Goal: Task Accomplishment & Management: Manage account settings

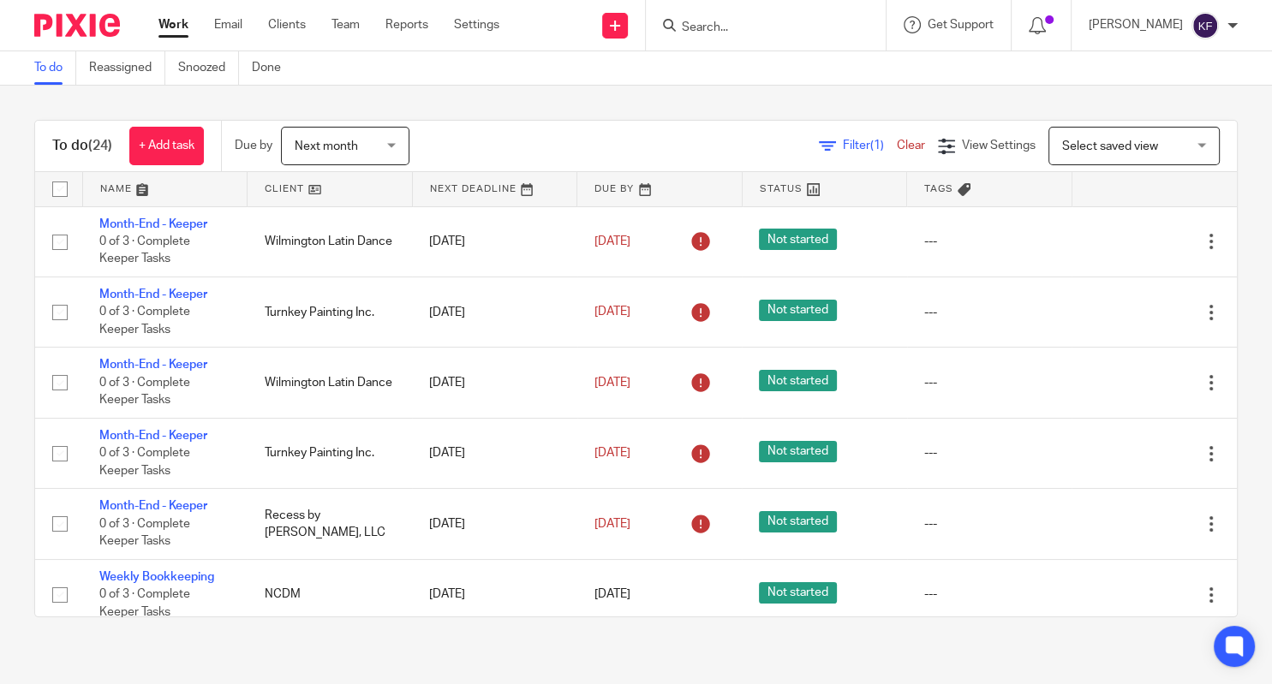
scroll to position [265, 0]
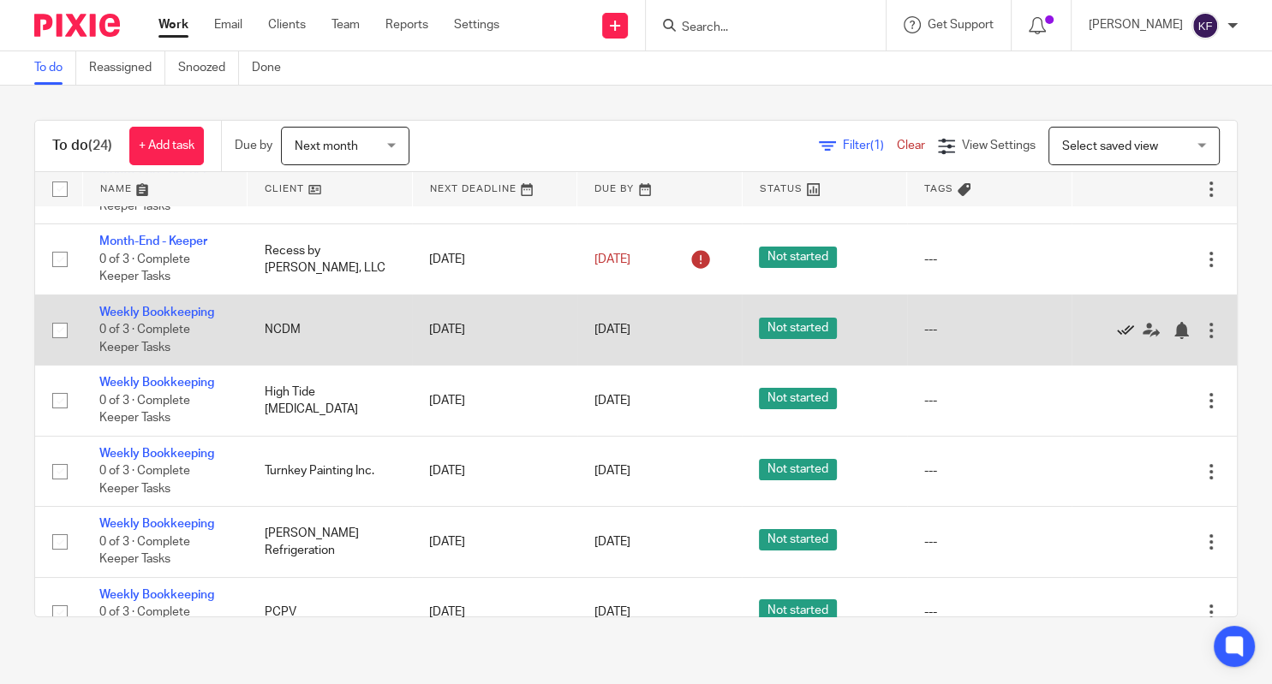
click at [1119, 334] on icon at bounding box center [1125, 330] width 17 height 17
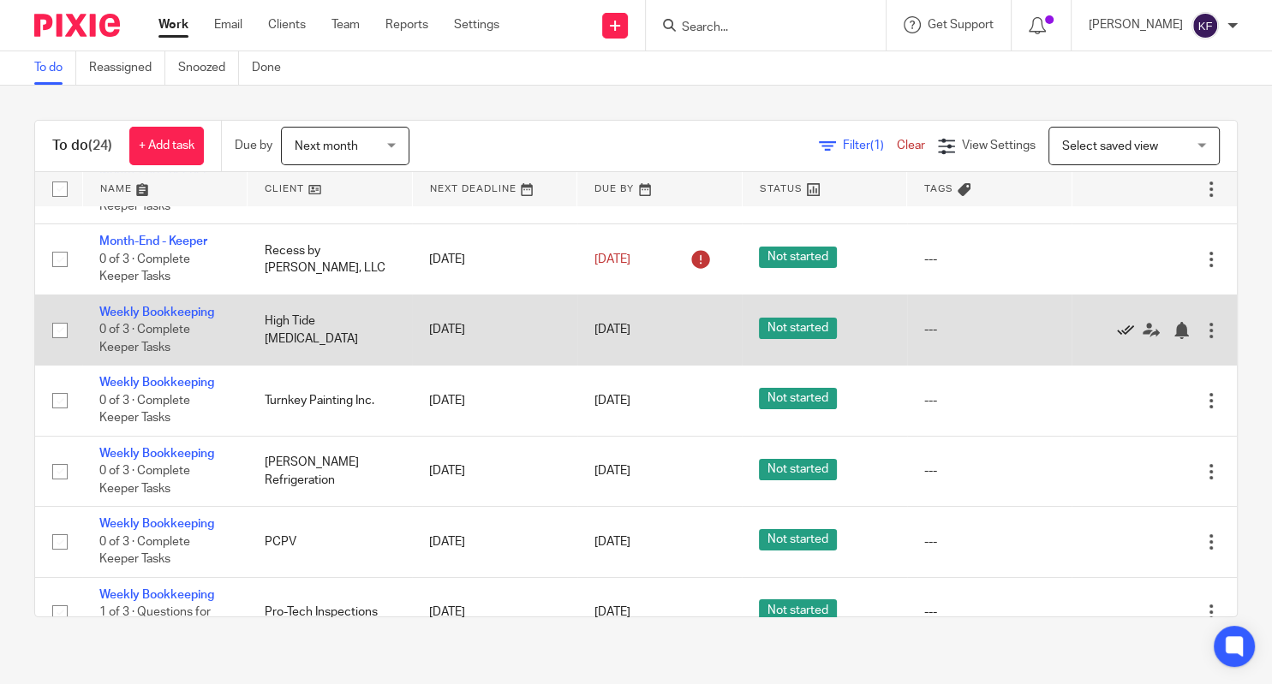
click at [1120, 336] on icon at bounding box center [1125, 330] width 17 height 17
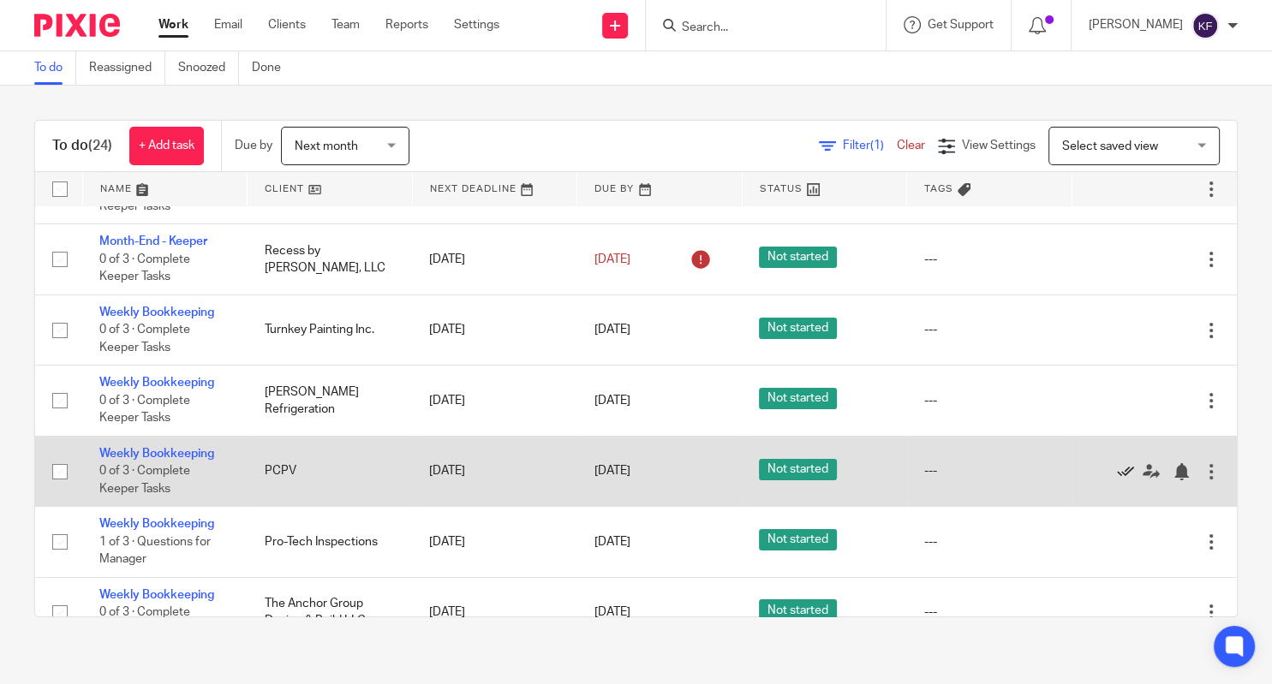
click at [1118, 473] on icon at bounding box center [1125, 471] width 17 height 17
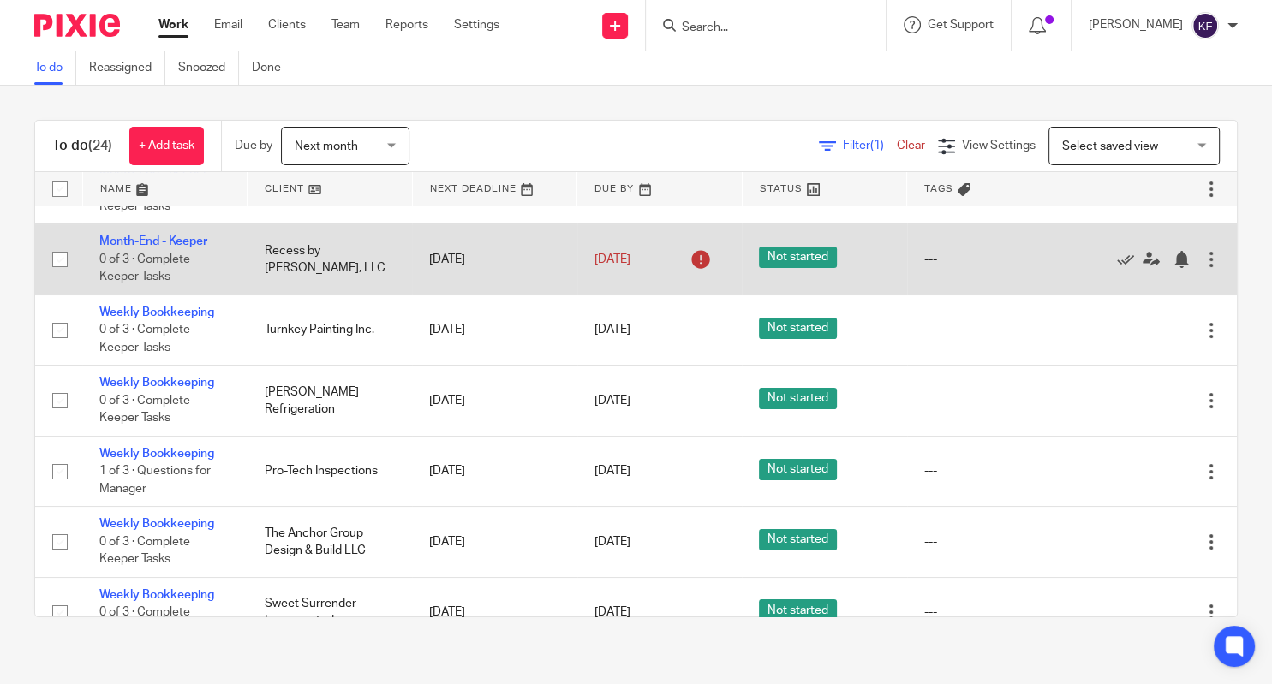
scroll to position [343, 0]
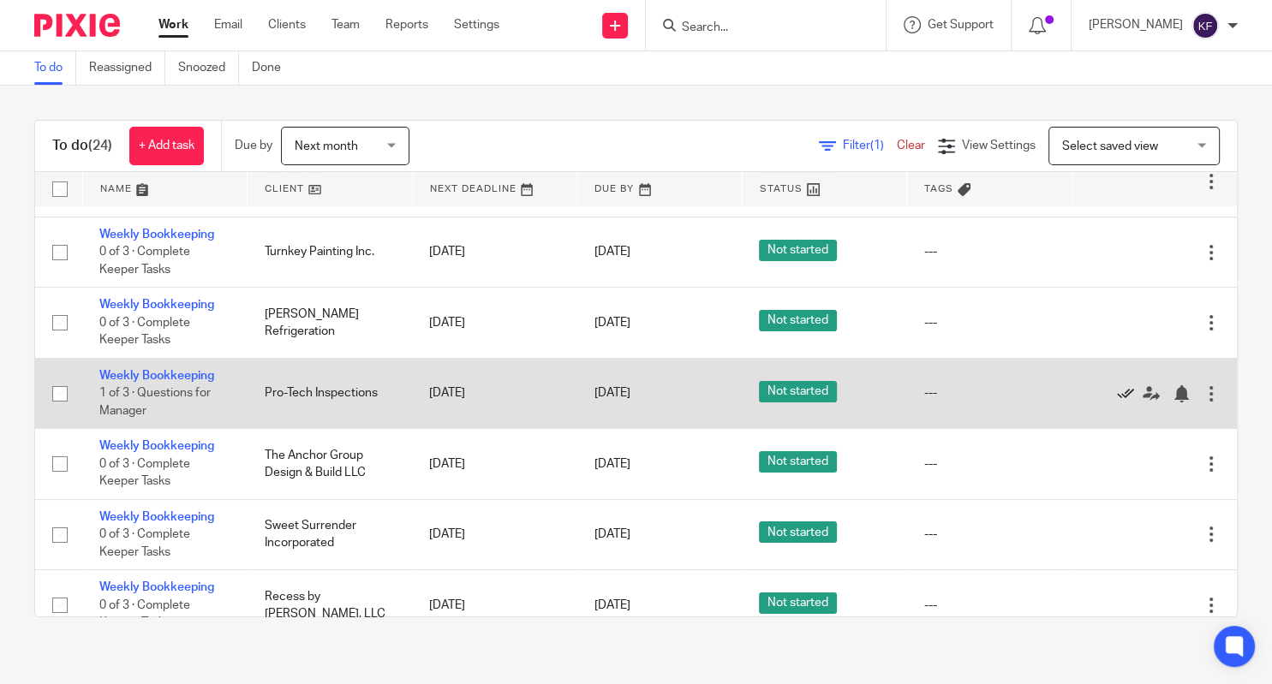
click at [1117, 398] on icon at bounding box center [1125, 394] width 17 height 17
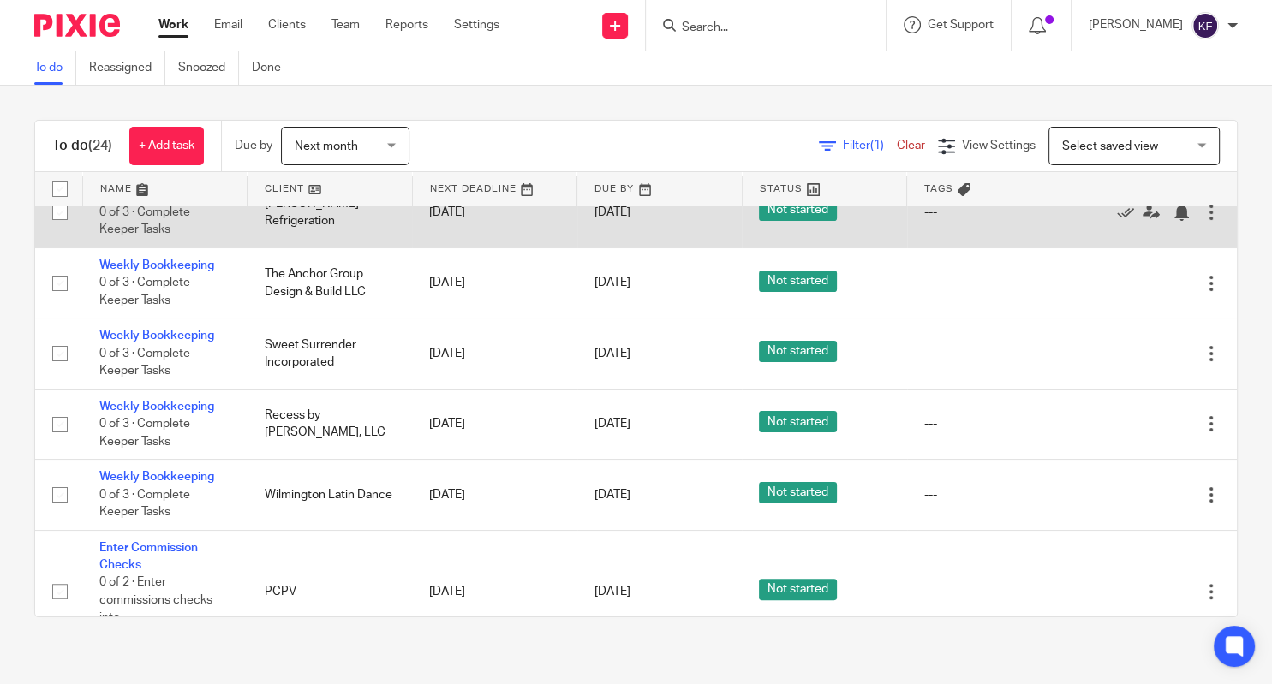
scroll to position [455, 0]
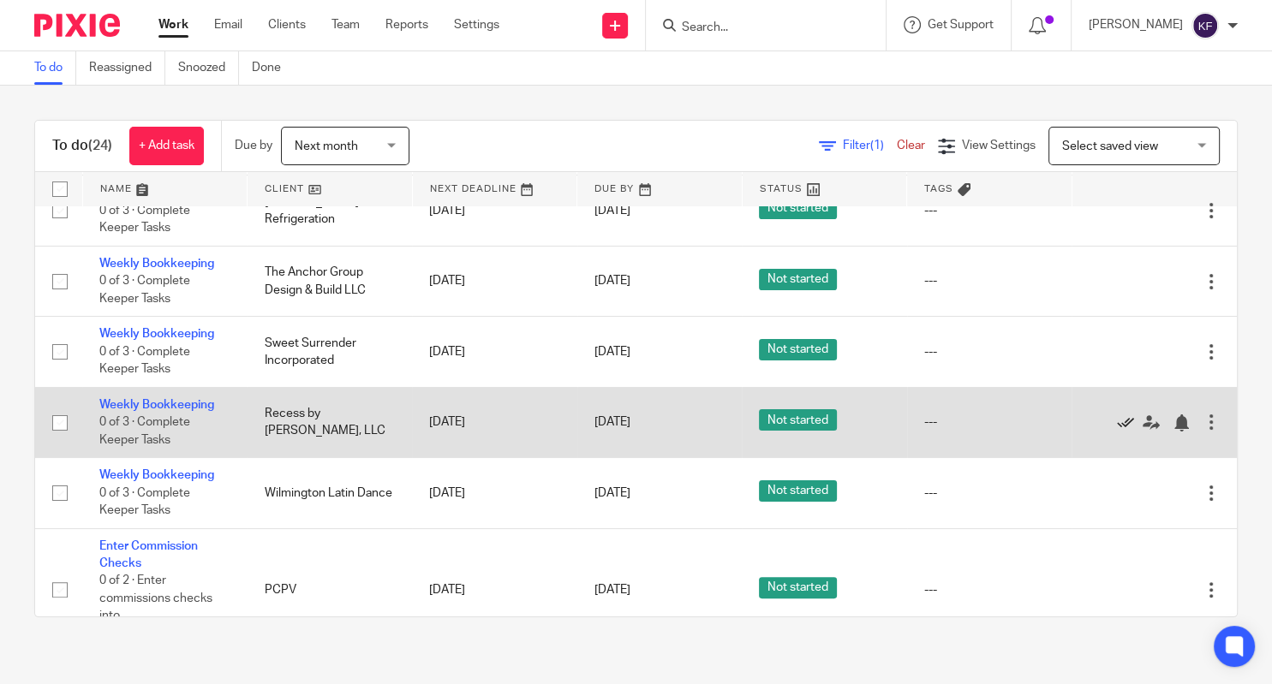
click at [1121, 431] on icon at bounding box center [1125, 423] width 17 height 17
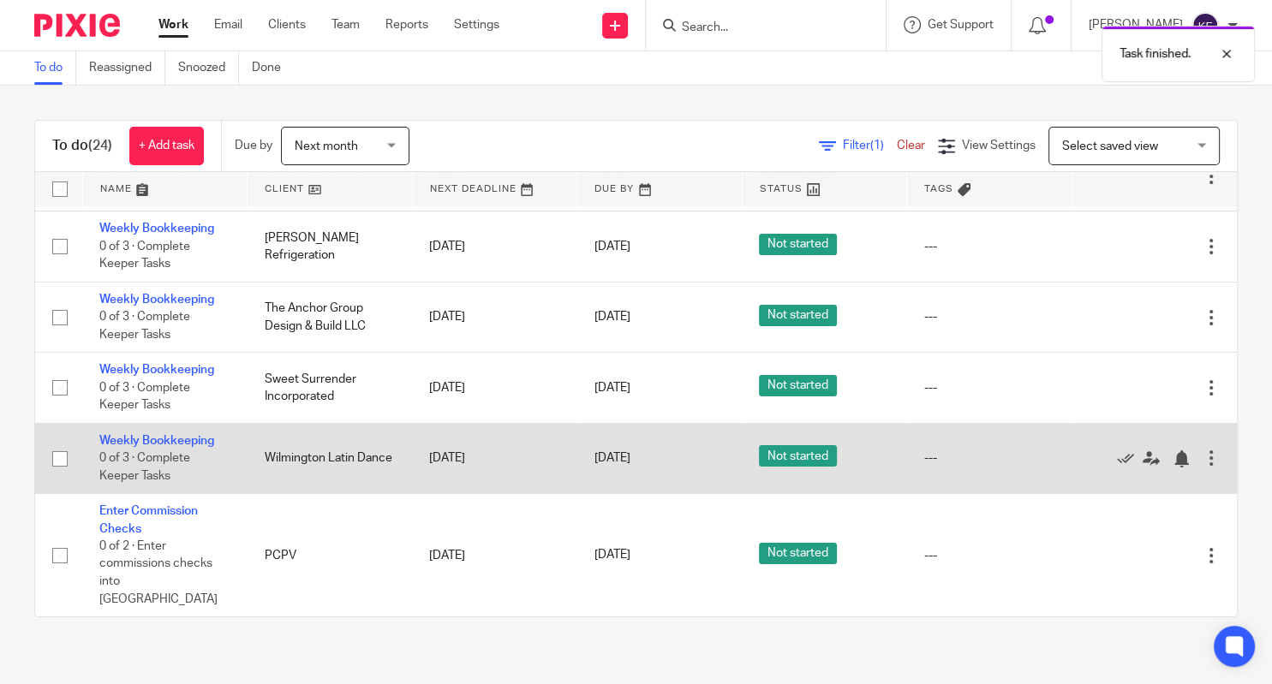
scroll to position [411, 0]
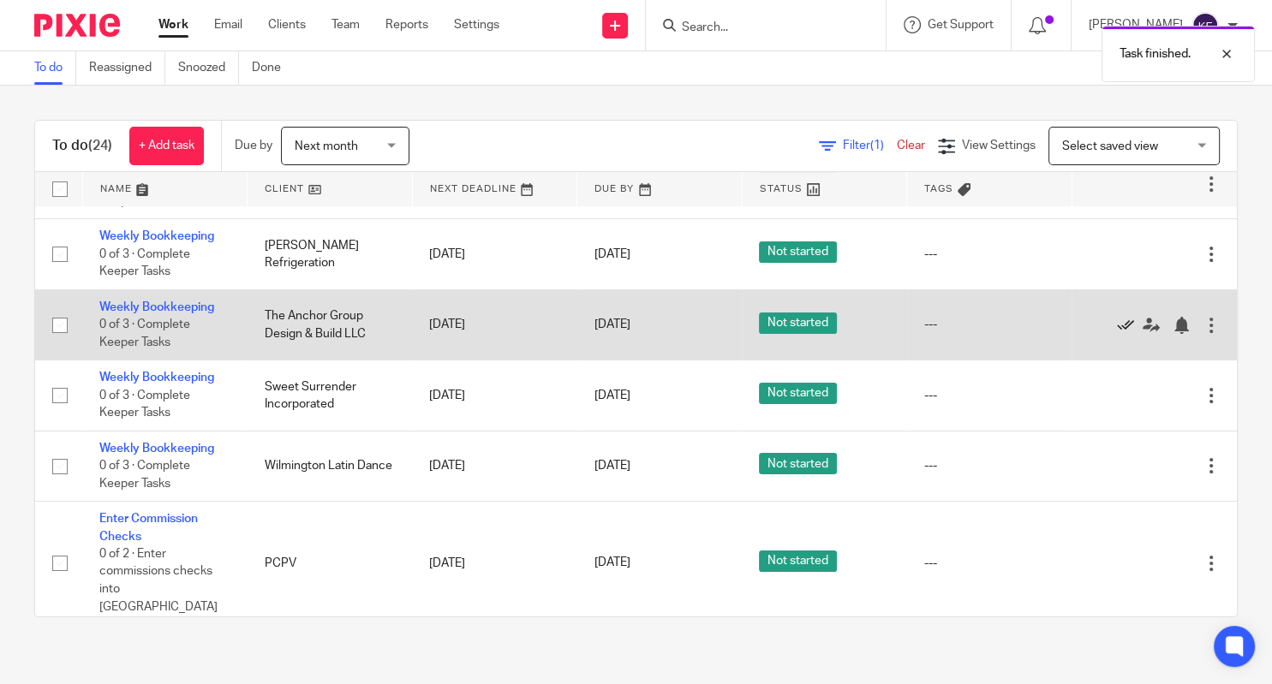
click at [1119, 332] on icon at bounding box center [1125, 325] width 17 height 17
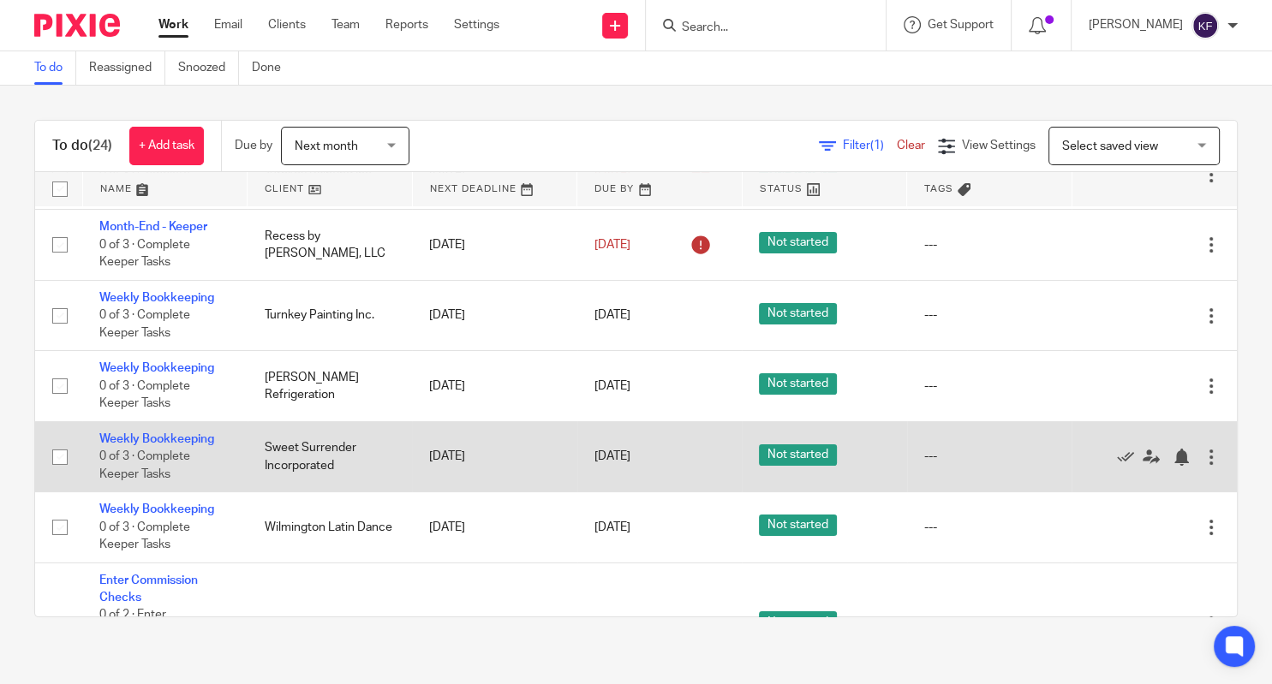
scroll to position [278, 0]
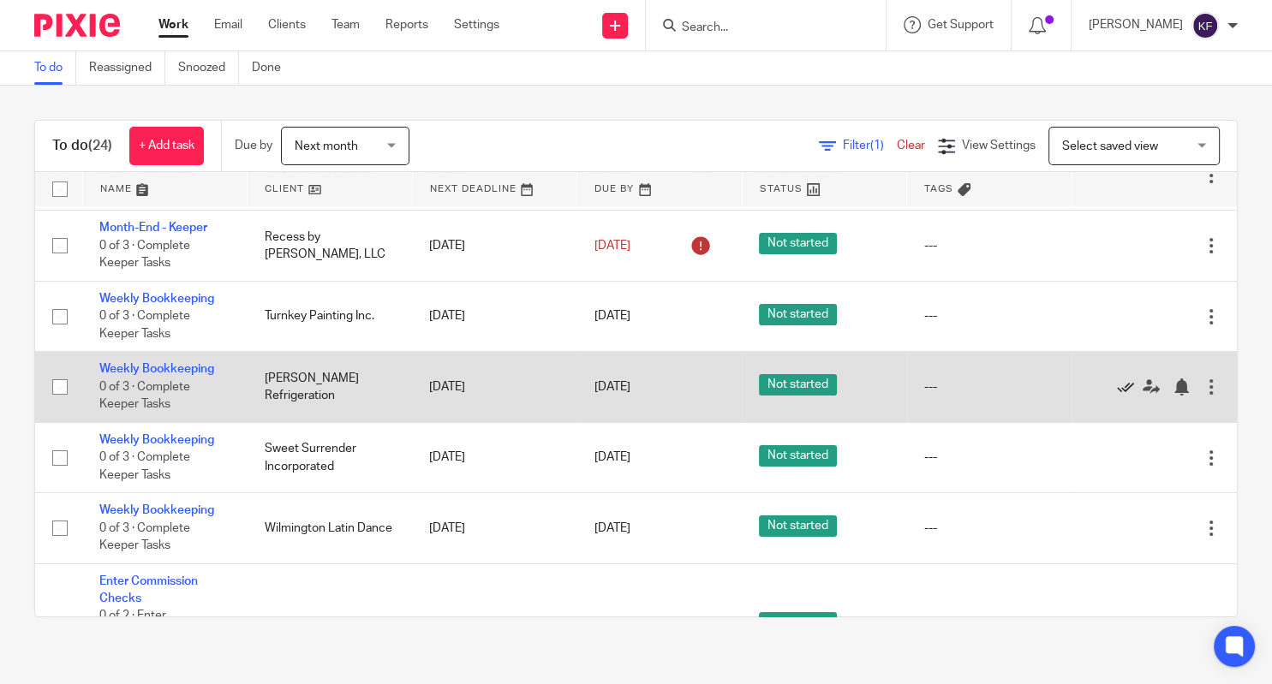
click at [1122, 392] on icon at bounding box center [1125, 387] width 17 height 17
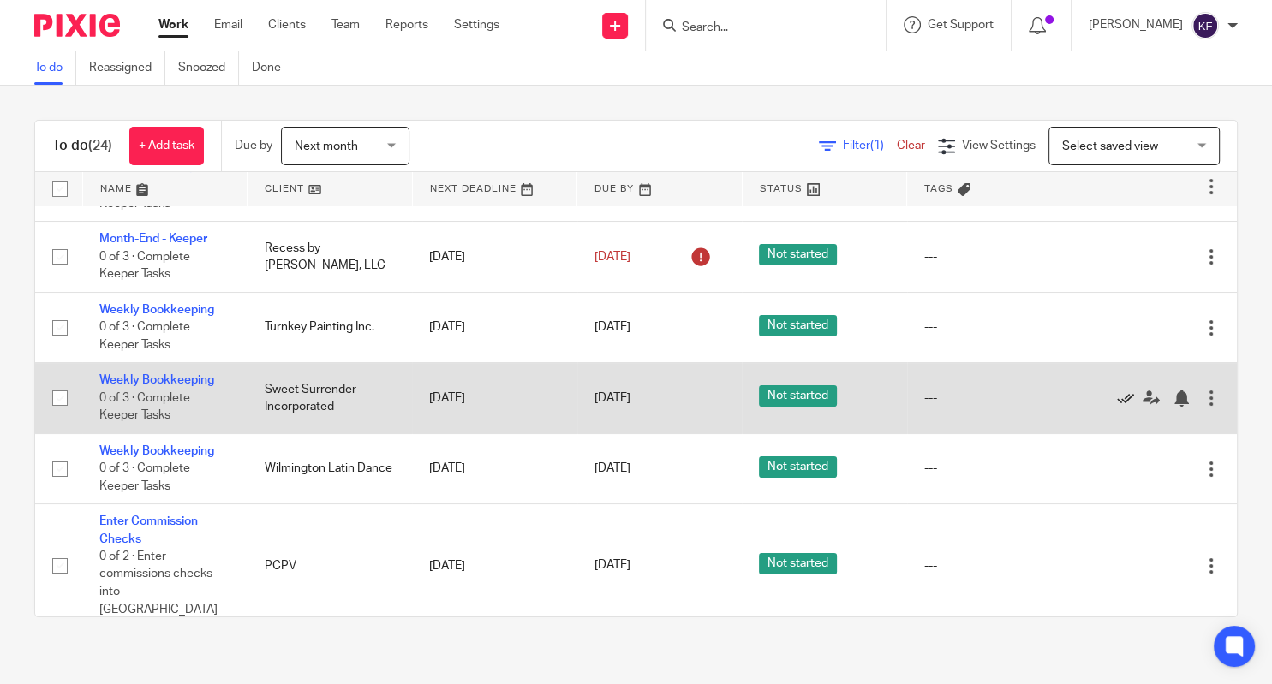
click at [1123, 403] on icon at bounding box center [1125, 398] width 17 height 17
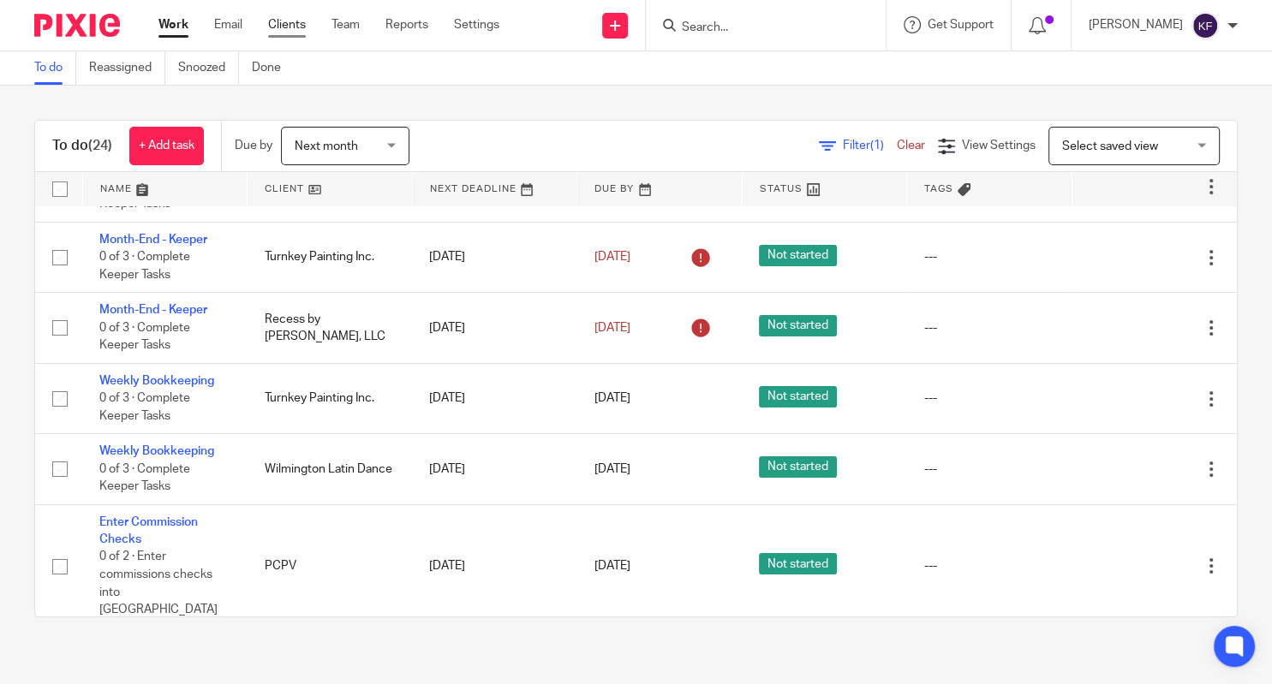
click at [283, 29] on link "Clients" at bounding box center [287, 24] width 38 height 17
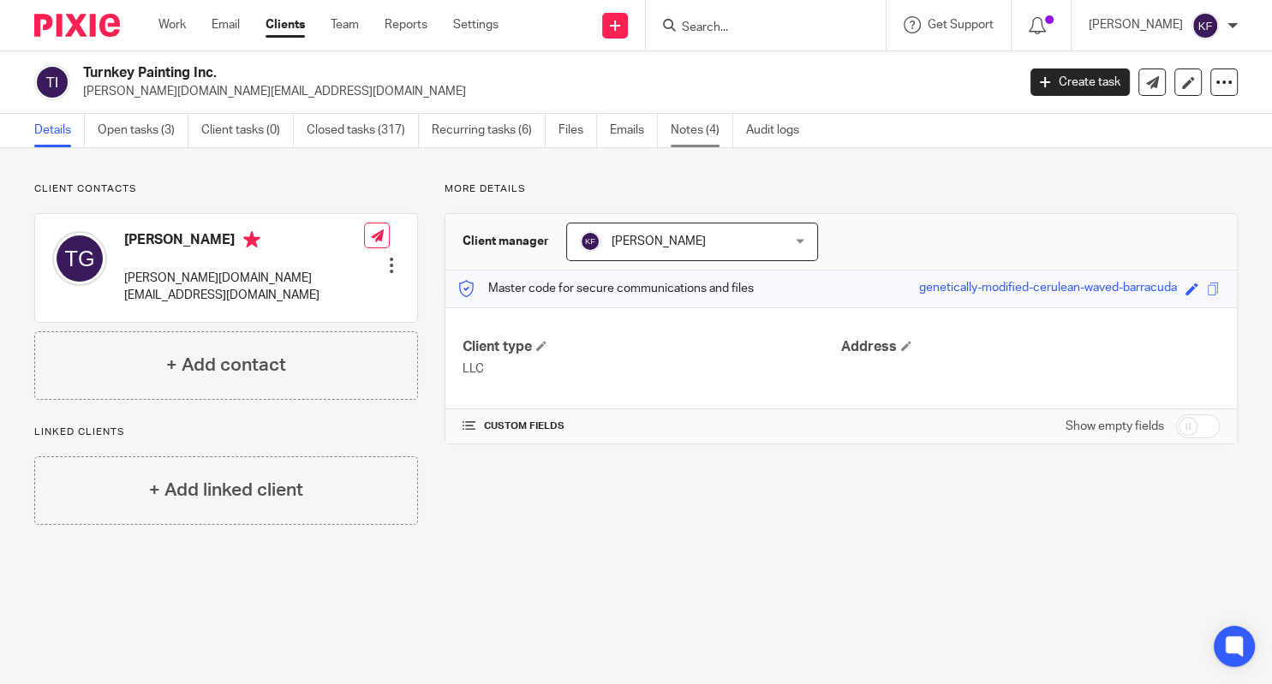
click at [684, 132] on link "Notes (4)" at bounding box center [702, 130] width 63 height 33
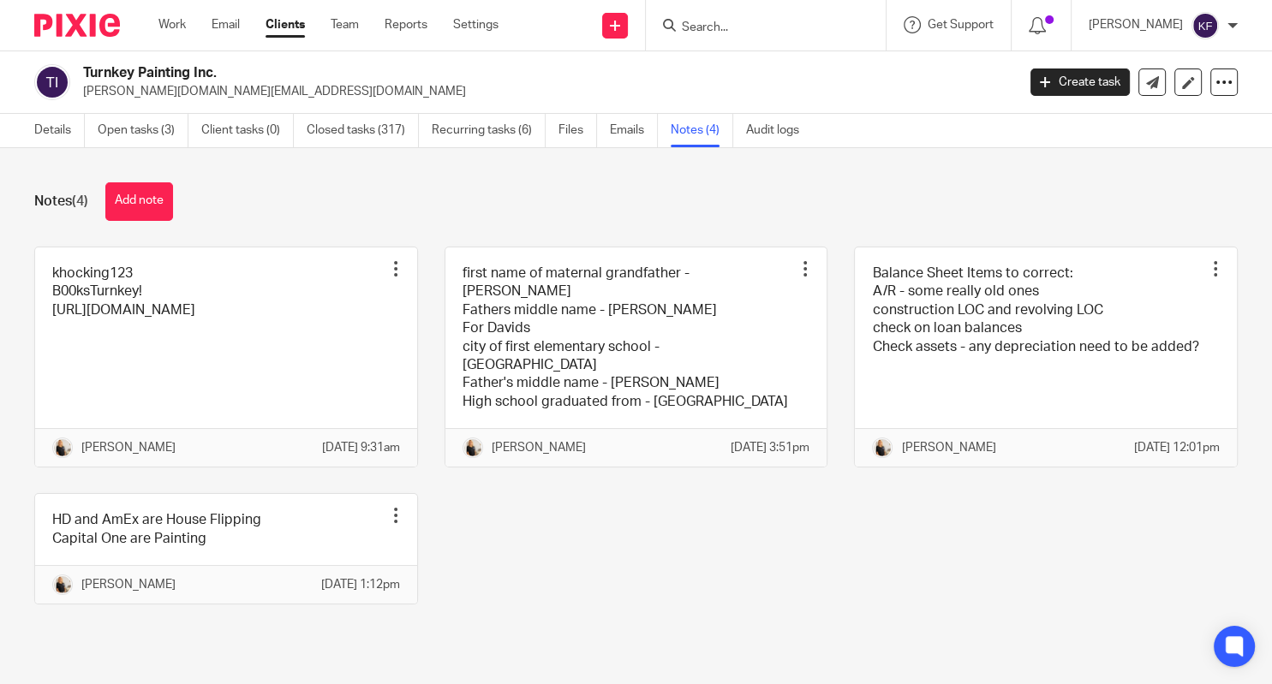
click at [152, 31] on div "Work Email Clients Team Reports Settings Work Email Clients Team Reports Settin…" at bounding box center [332, 25] width 383 height 51
click at [168, 21] on link "Work" at bounding box center [171, 24] width 27 height 17
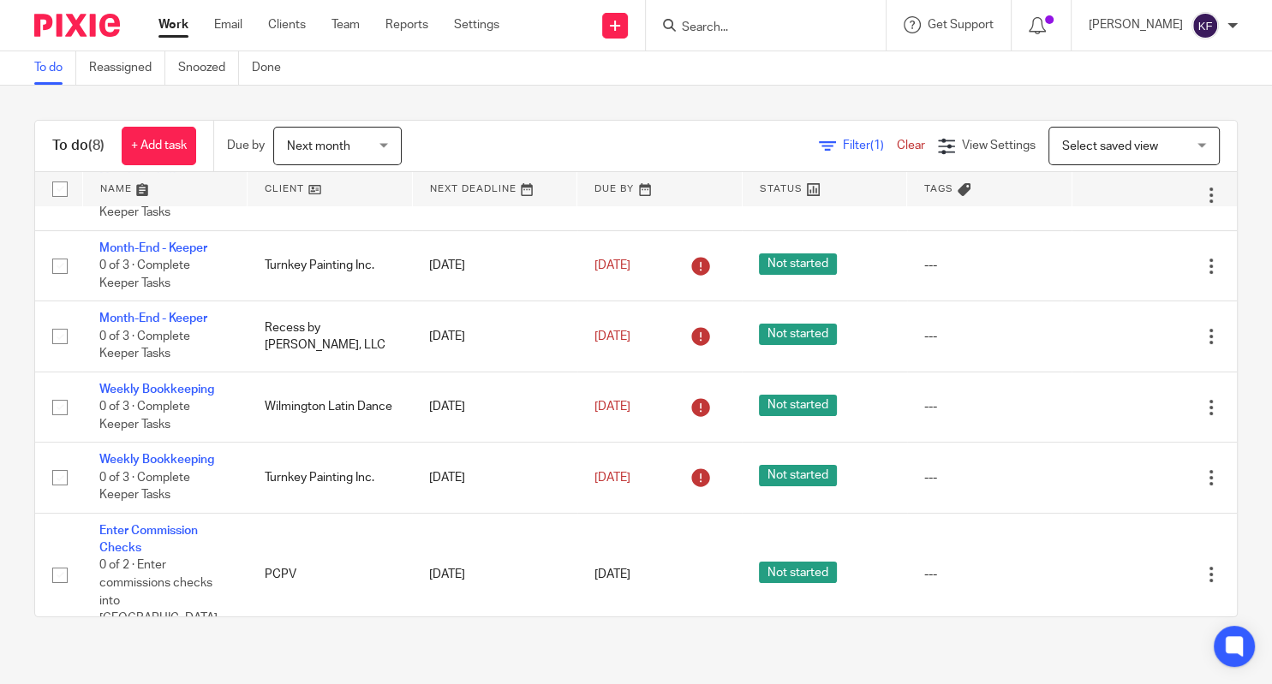
scroll to position [196, 0]
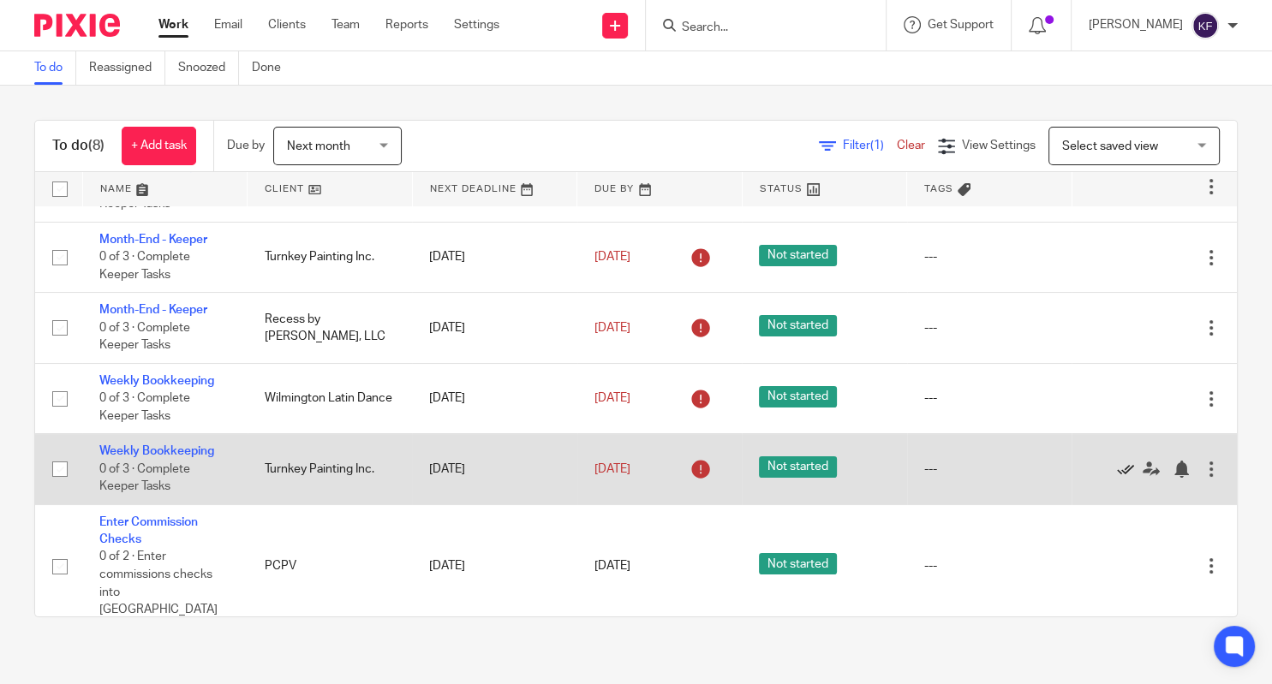
click at [1121, 475] on icon at bounding box center [1125, 469] width 17 height 17
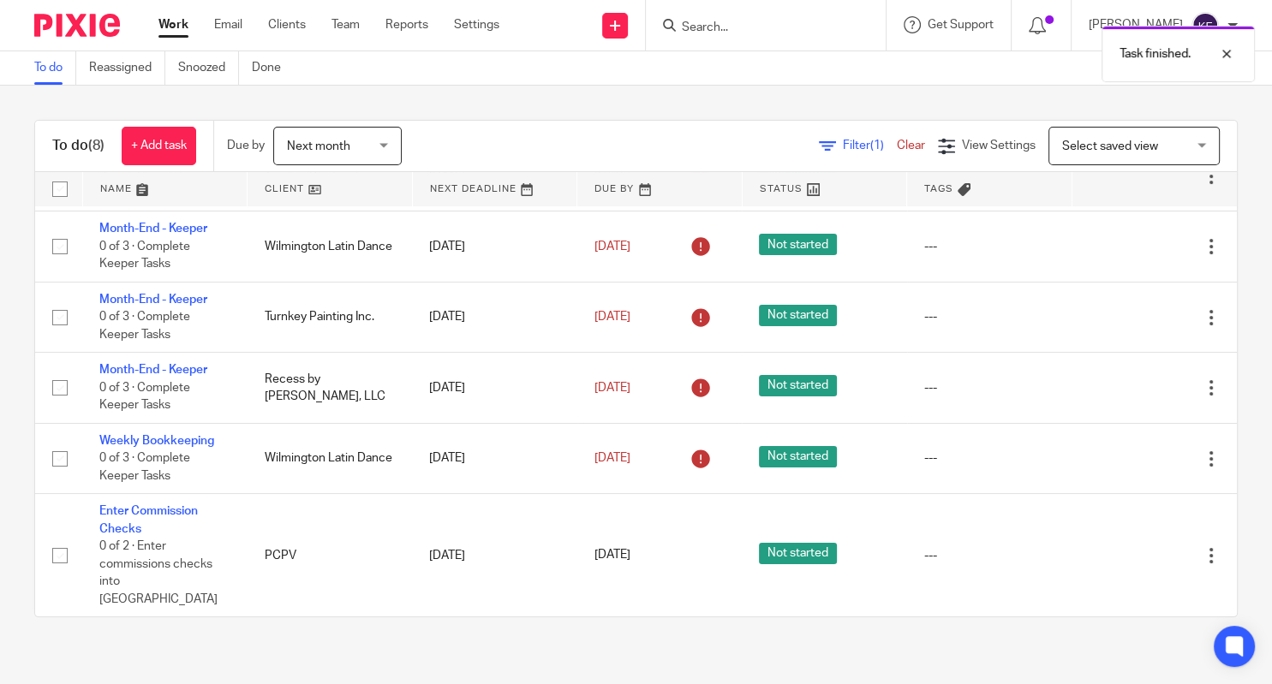
scroll to position [124, 0]
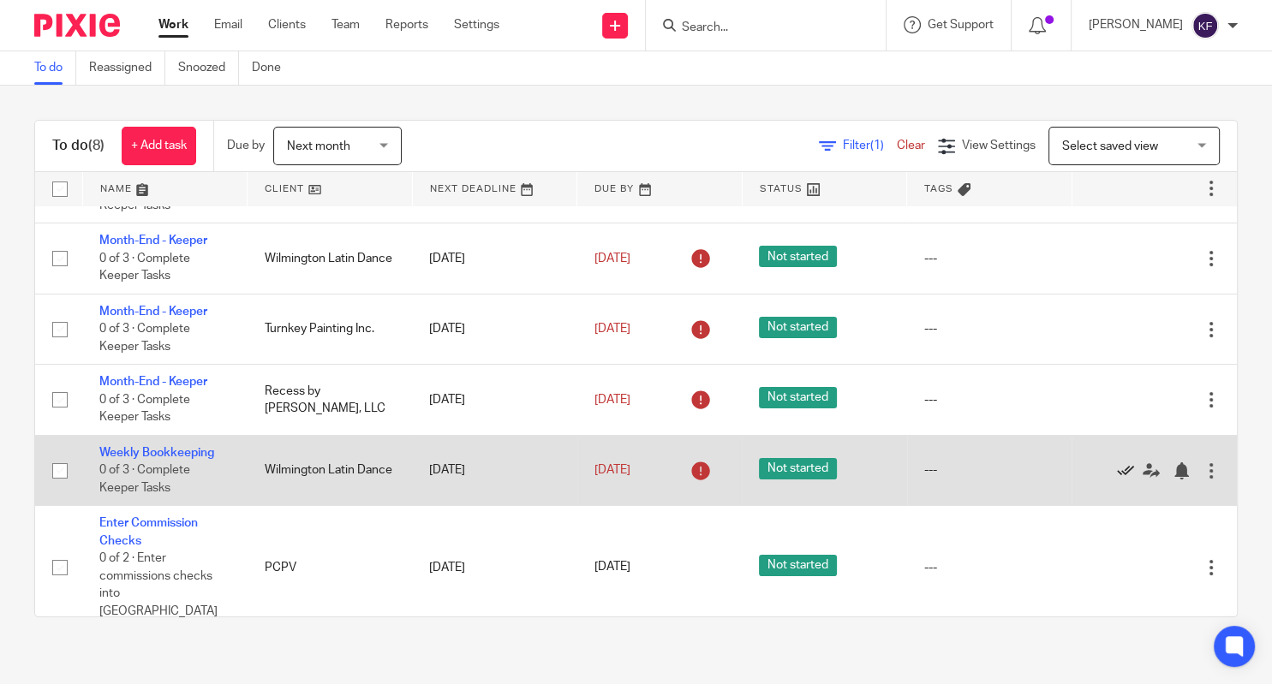
click at [1120, 475] on icon at bounding box center [1125, 471] width 17 height 17
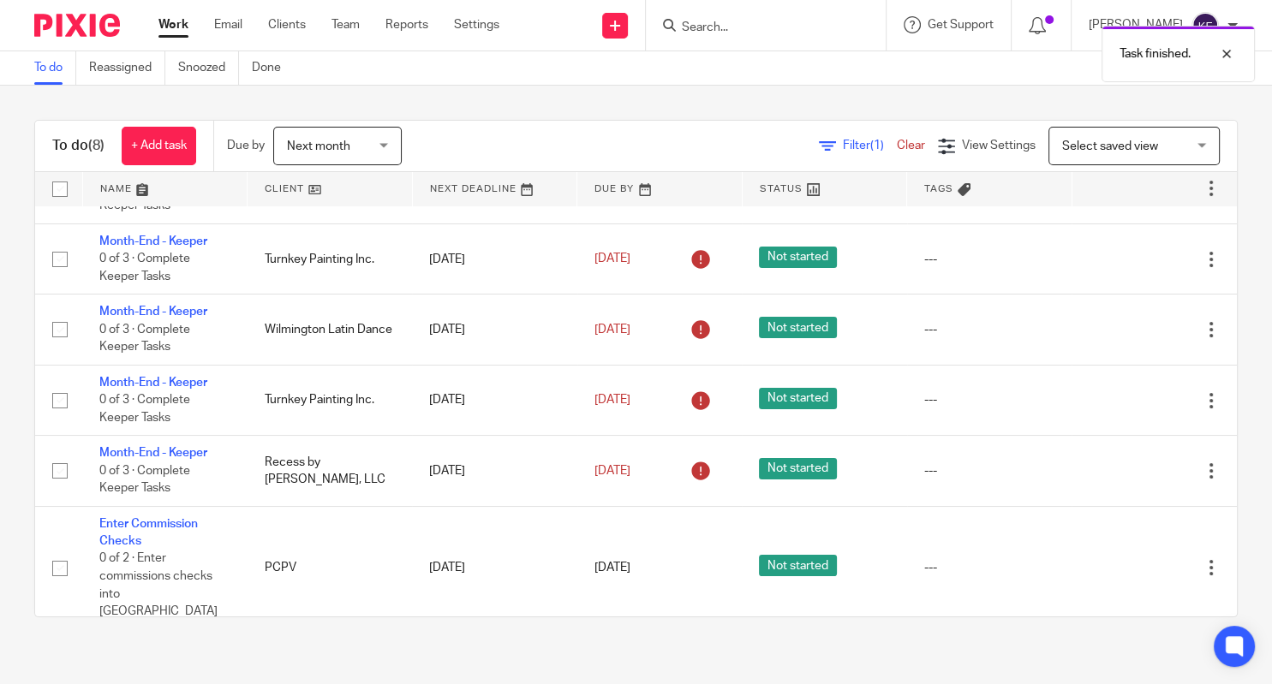
scroll to position [0, 0]
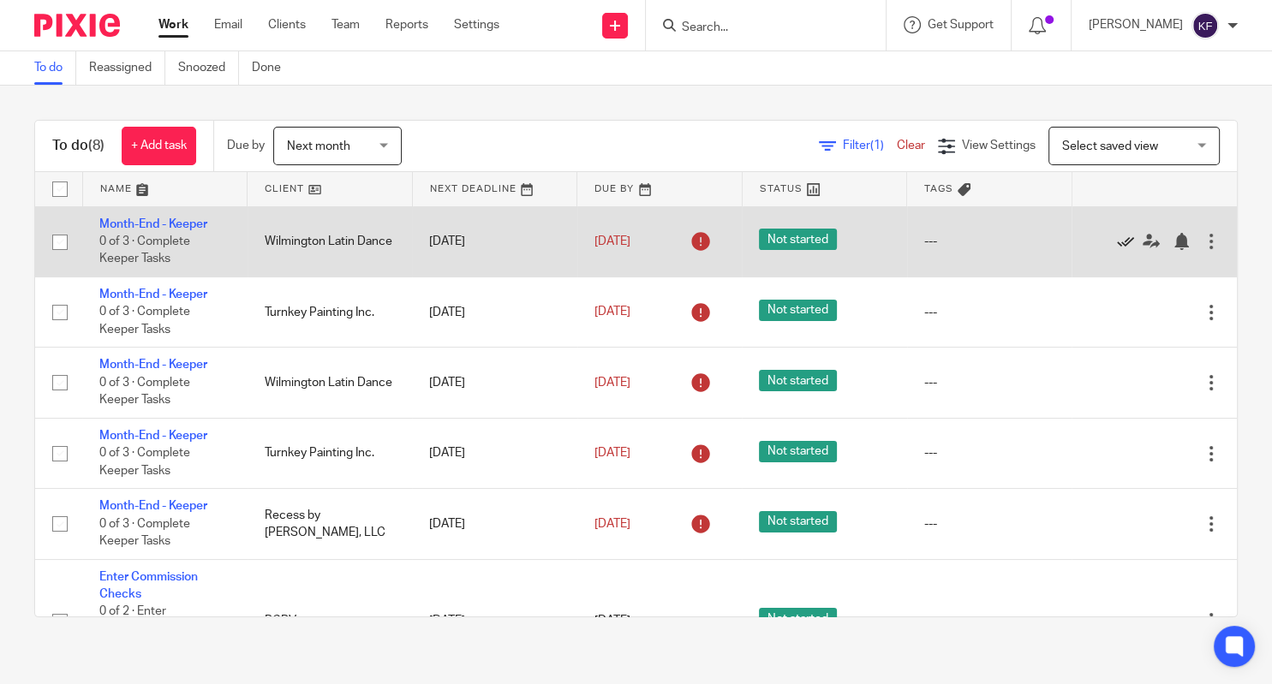
click at [1120, 248] on icon at bounding box center [1125, 241] width 17 height 17
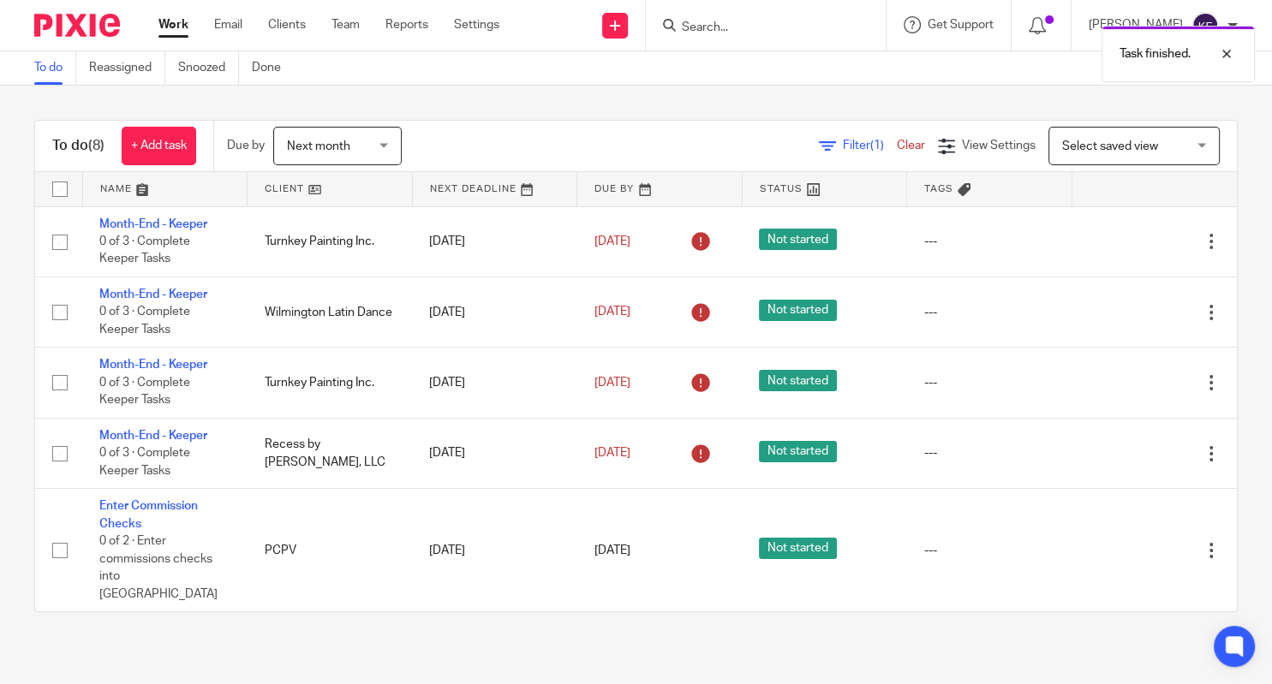
click at [1120, 248] on icon at bounding box center [1125, 241] width 17 height 17
